Goal: Task Accomplishment & Management: Use online tool/utility

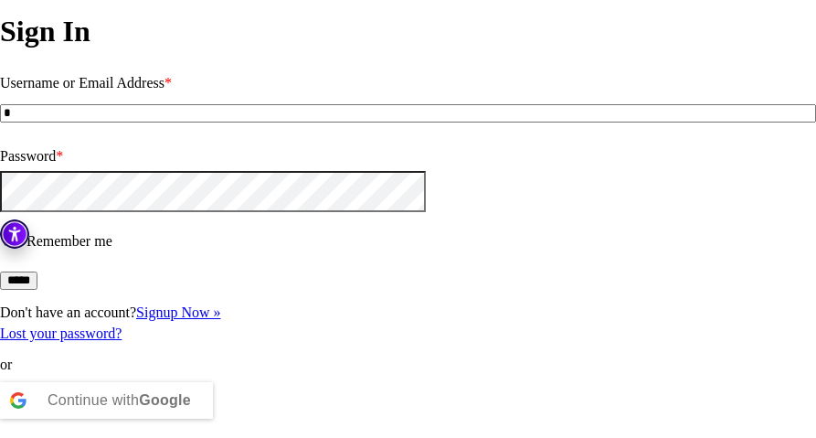
click at [470, 122] on input "*" at bounding box center [408, 113] width 816 height 18
type input "**********"
click at [0, 272] on input "*****" at bounding box center [18, 281] width 37 height 18
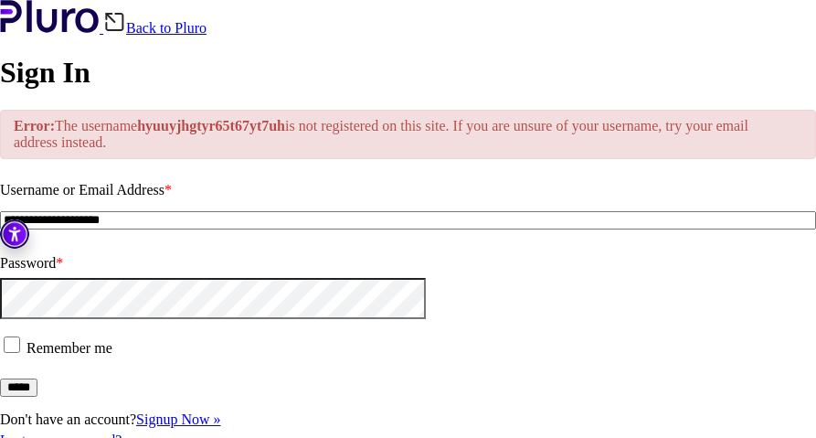
click at [207, 36] on link "Back to Pluro" at bounding box center [154, 28] width 103 height 16
